Goal: Task Accomplishment & Management: Use online tool/utility

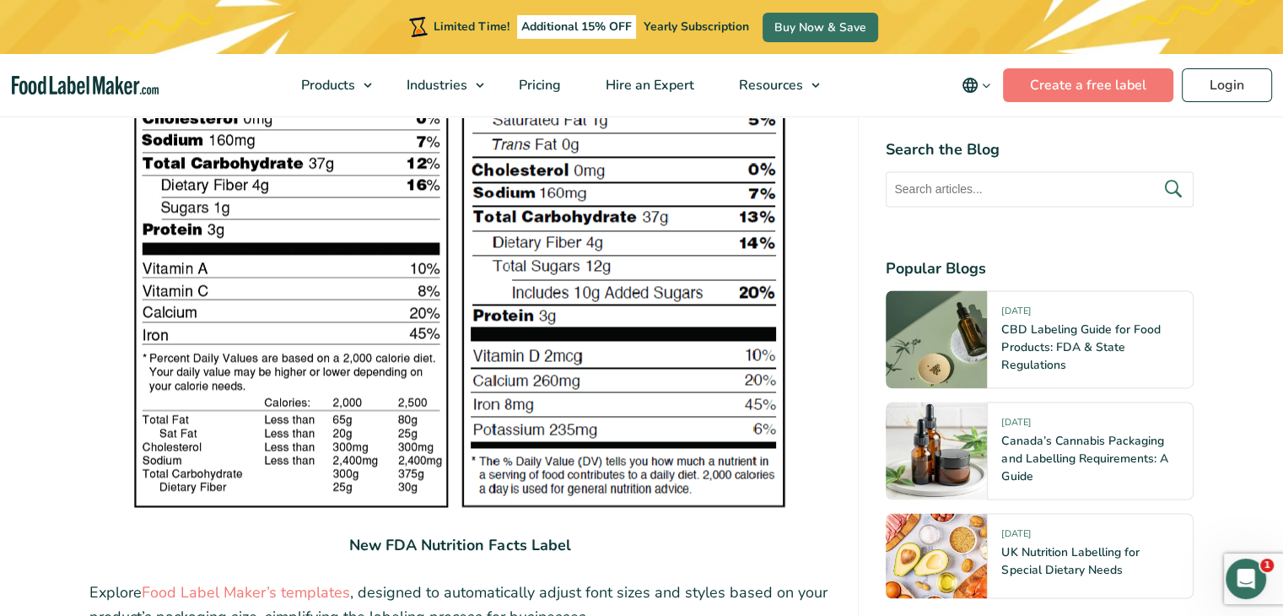
scroll to position [2614, 0]
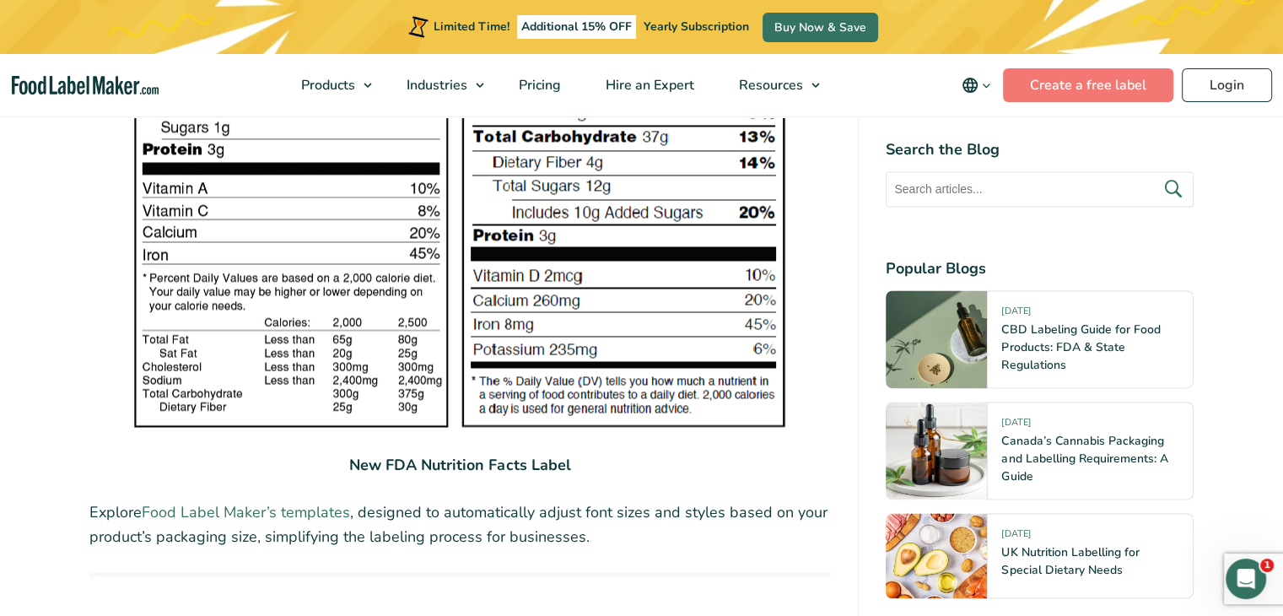
click at [251, 509] on link "Food Label Maker’s templates" at bounding box center [246, 512] width 208 height 20
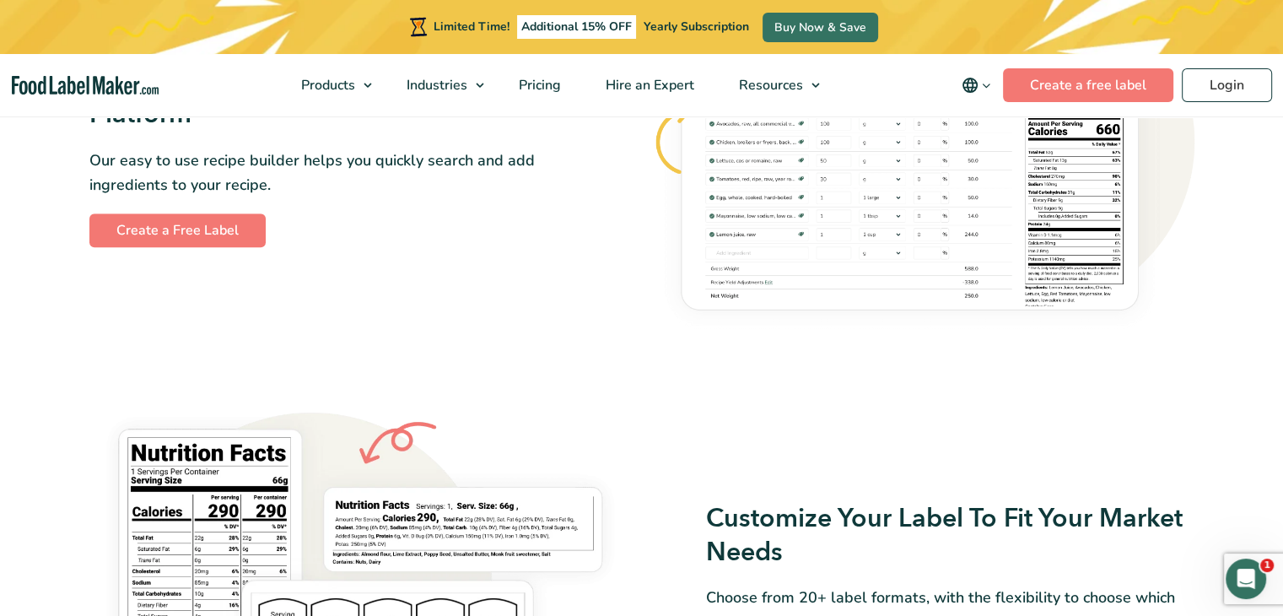
scroll to position [928, 0]
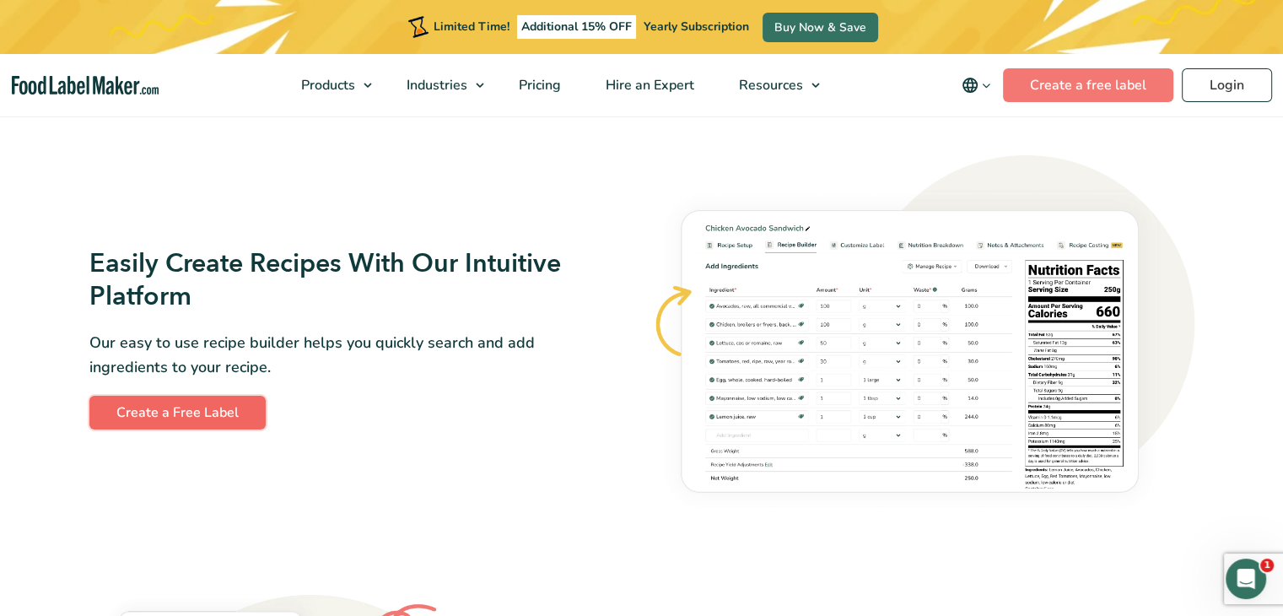
click at [156, 413] on link "Create a Free Label" at bounding box center [177, 412] width 176 height 34
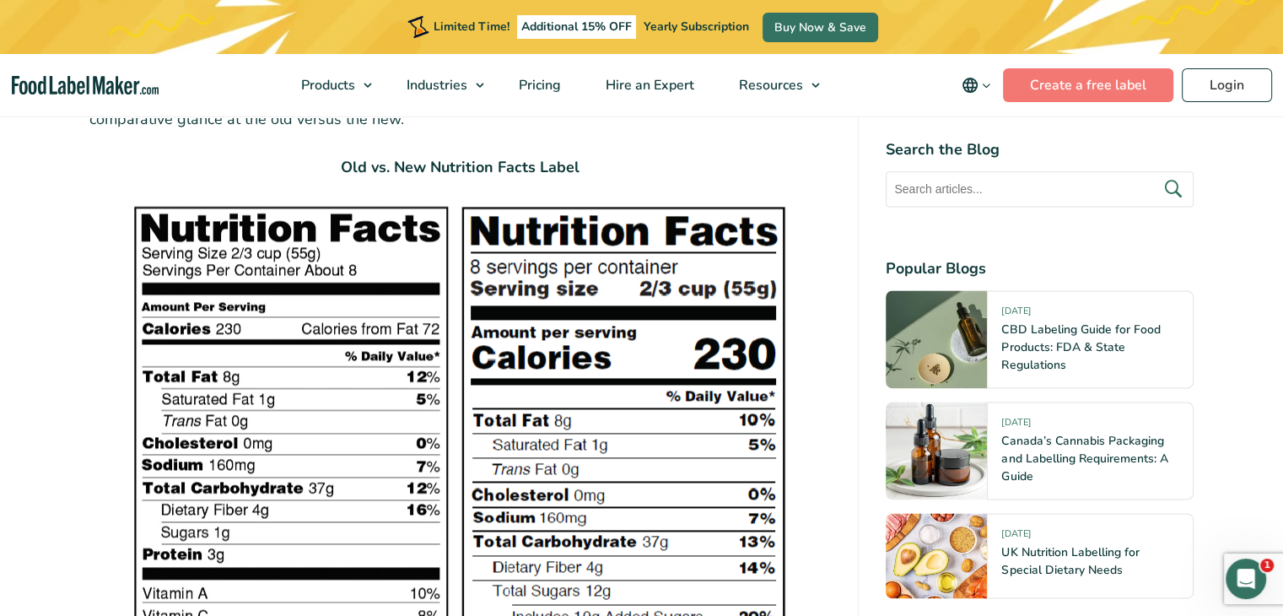
scroll to position [2193, 0]
